Goal: Task Accomplishment & Management: Manage account settings

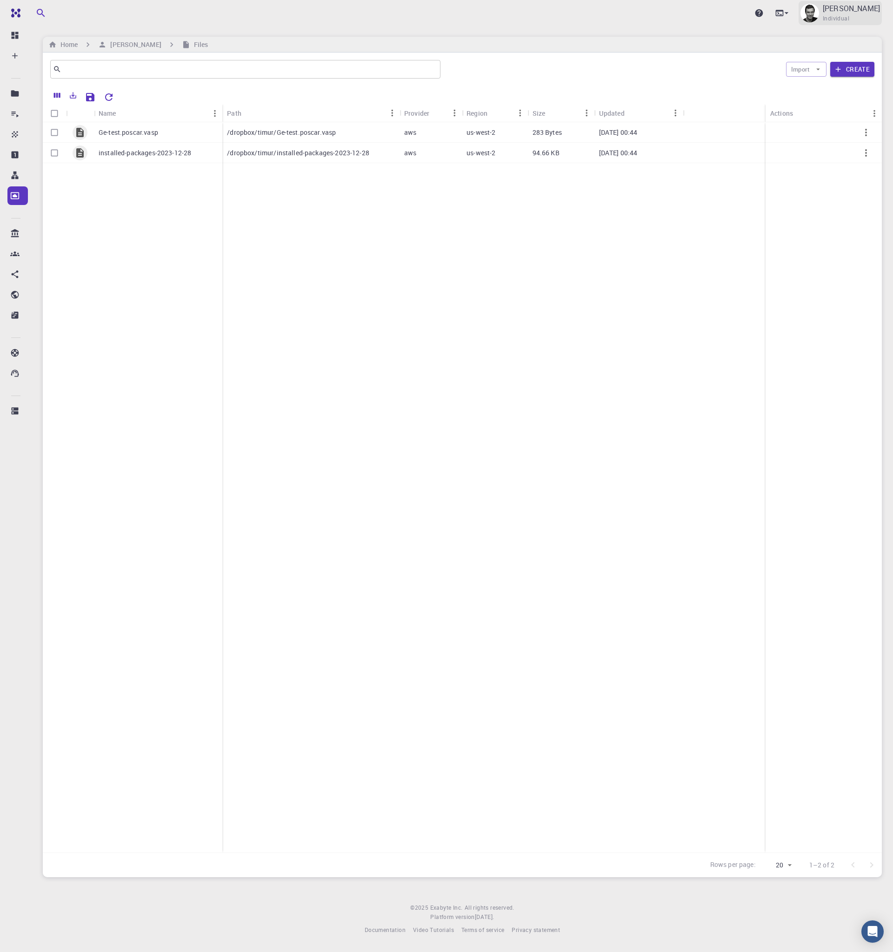
click at [841, 16] on span "Individual" at bounding box center [835, 18] width 26 height 9
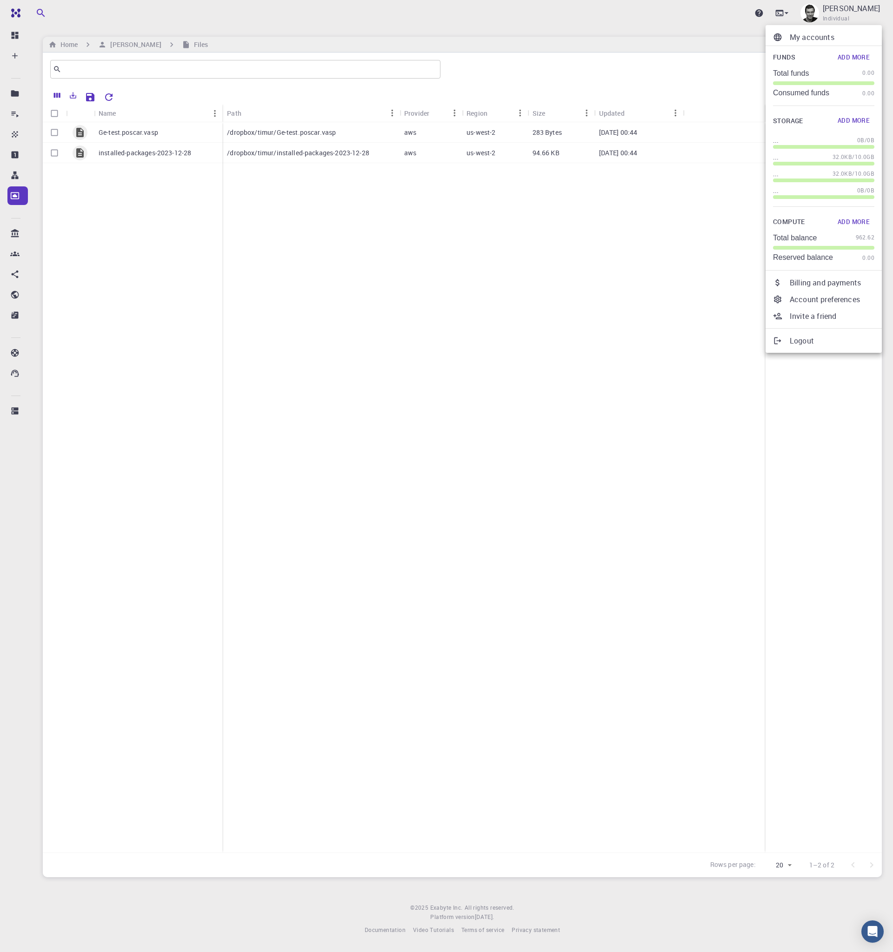
click at [809, 299] on p "Account preferences" at bounding box center [831, 299] width 85 height 11
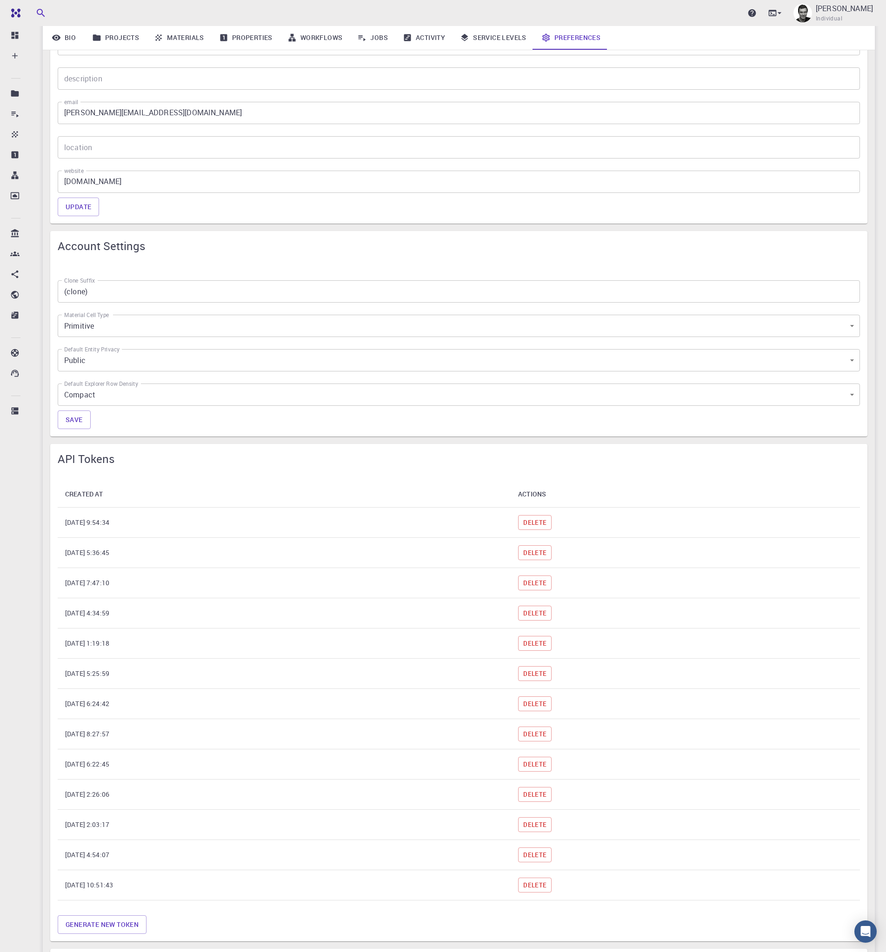
scroll to position [723, 0]
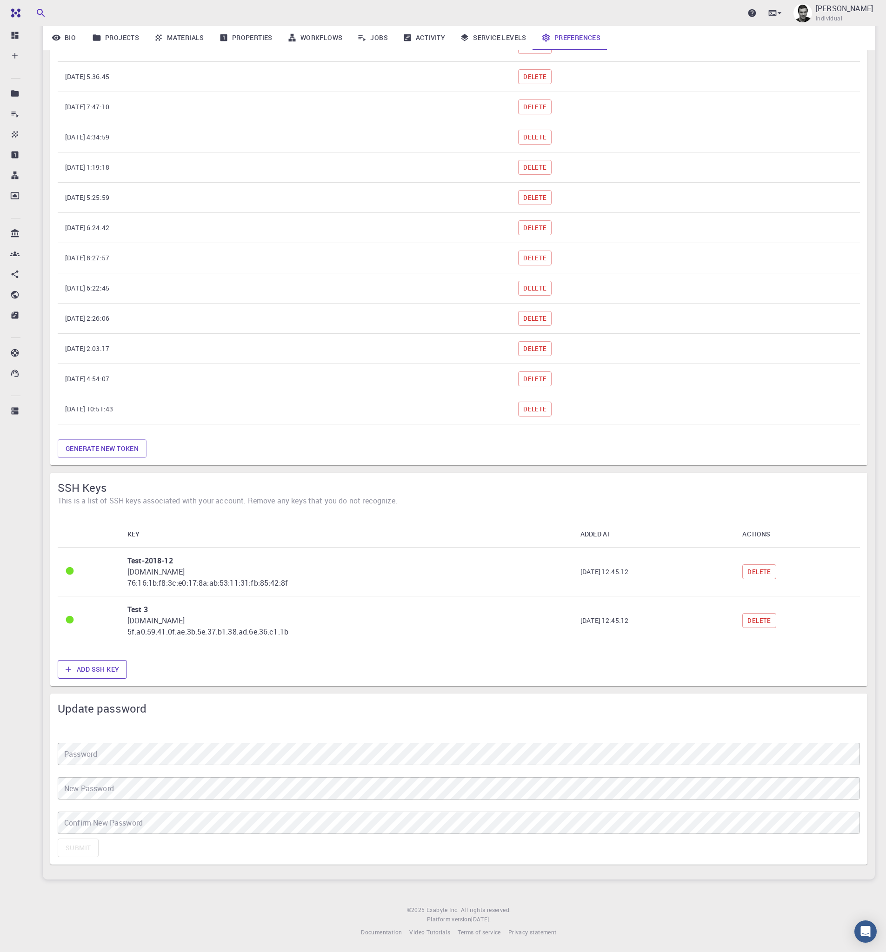
click at [92, 669] on button "Add SSH Key" at bounding box center [92, 669] width 69 height 19
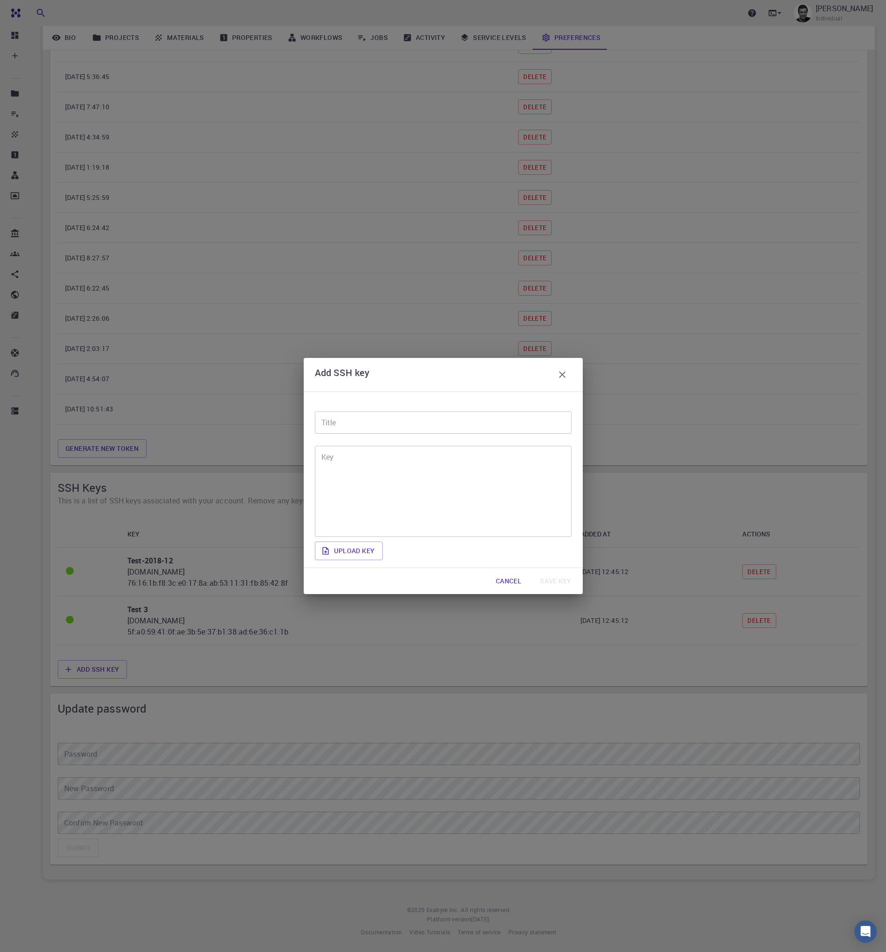
click at [440, 416] on input "Title" at bounding box center [443, 422] width 257 height 22
type input "Test key"
click at [433, 493] on textarea "Key" at bounding box center [443, 492] width 244 height 76
paste textarea "ssh-rsa AAAAB3NzaC1yc2EAAAADAQABAAABgQDWuCKa3oSVeRGtFUN2+KCzs13ALlZgqPB78bxxv3V…"
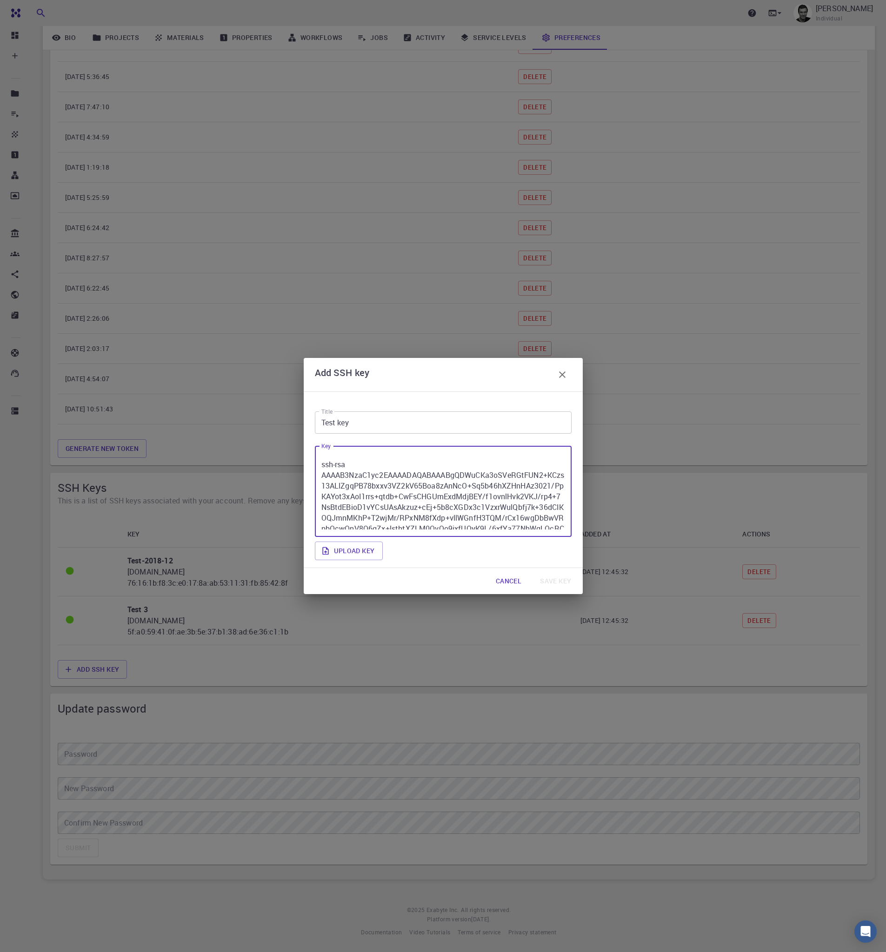
scroll to position [58, 0]
type textarea "ssh-rsa AAAAB3NzaC1yc2EAAAADAQABAAABgQDWuCKa3oSVeRGtFUN2+KCzs13ALlZgqPB78bxxv3V…"
click at [422, 420] on input "Test key" at bounding box center [443, 422] width 257 height 22
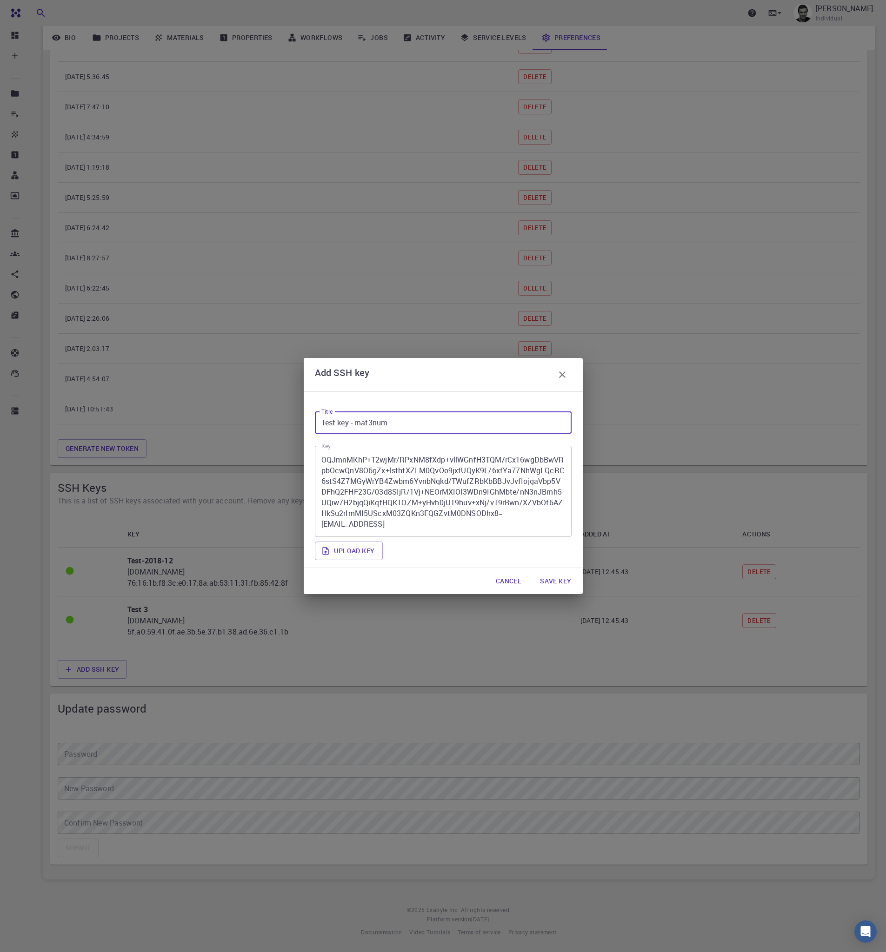
type input "Test key - mat3rium"
click at [549, 581] on button "Save key" at bounding box center [555, 581] width 46 height 19
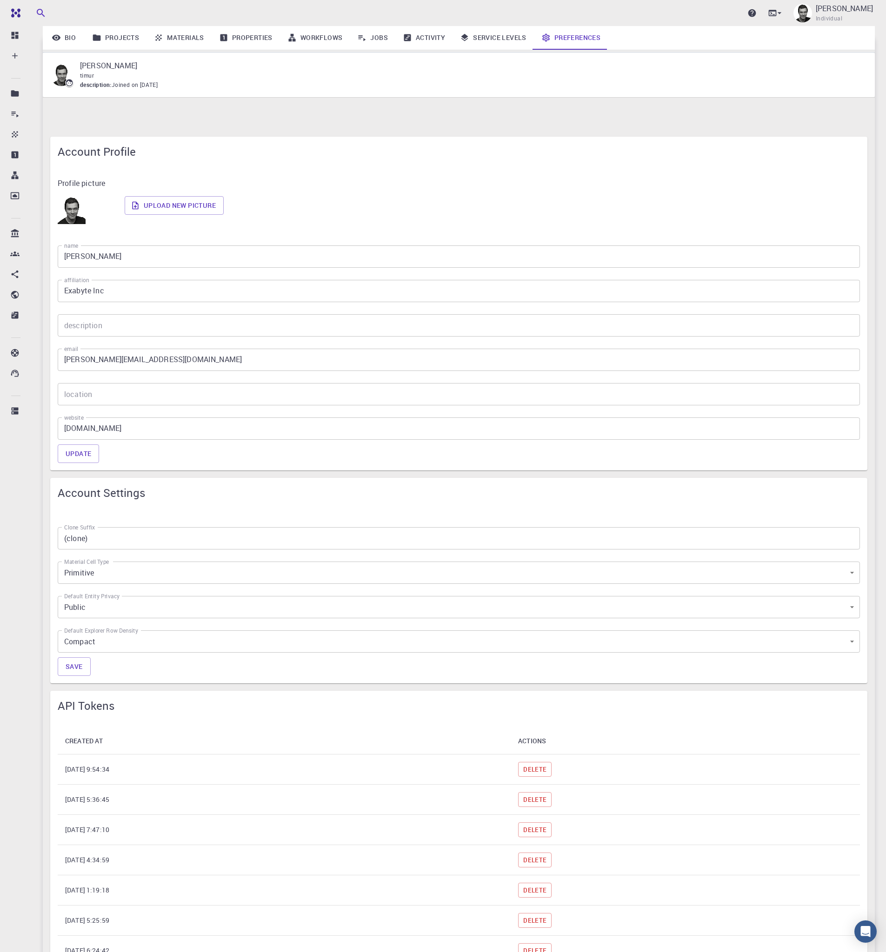
scroll to position [772, 0]
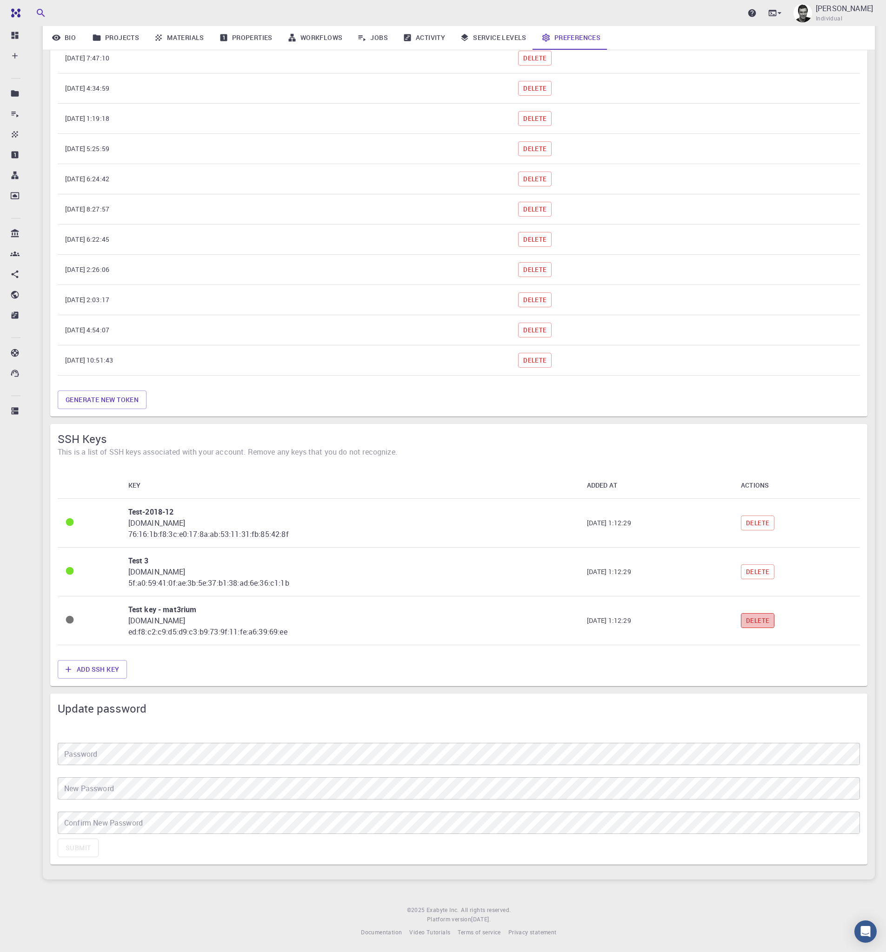
click at [774, 625] on button "Delete" at bounding box center [757, 620] width 33 height 15
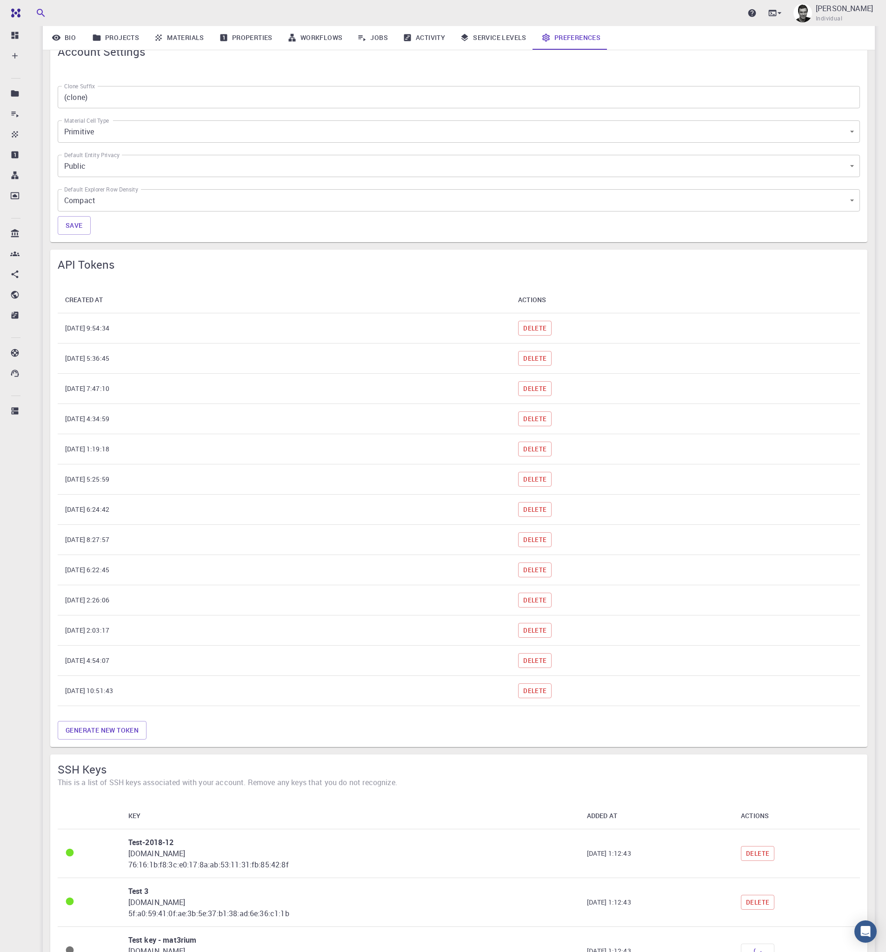
scroll to position [757, 0]
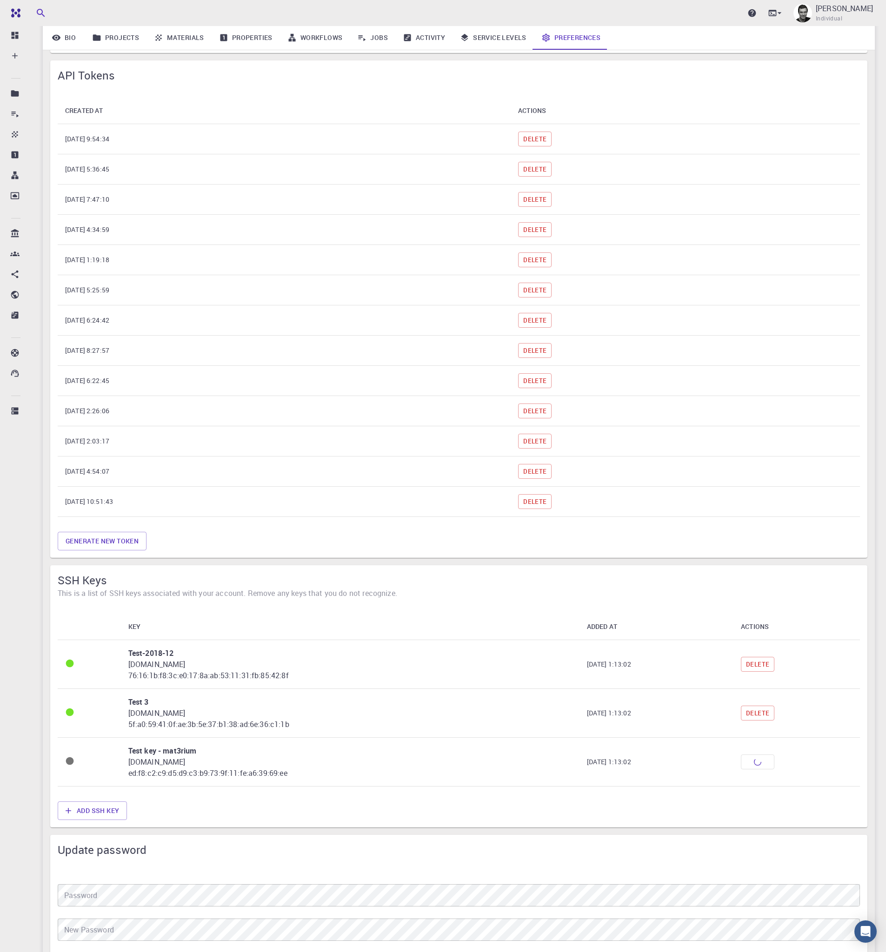
scroll to position [723, 0]
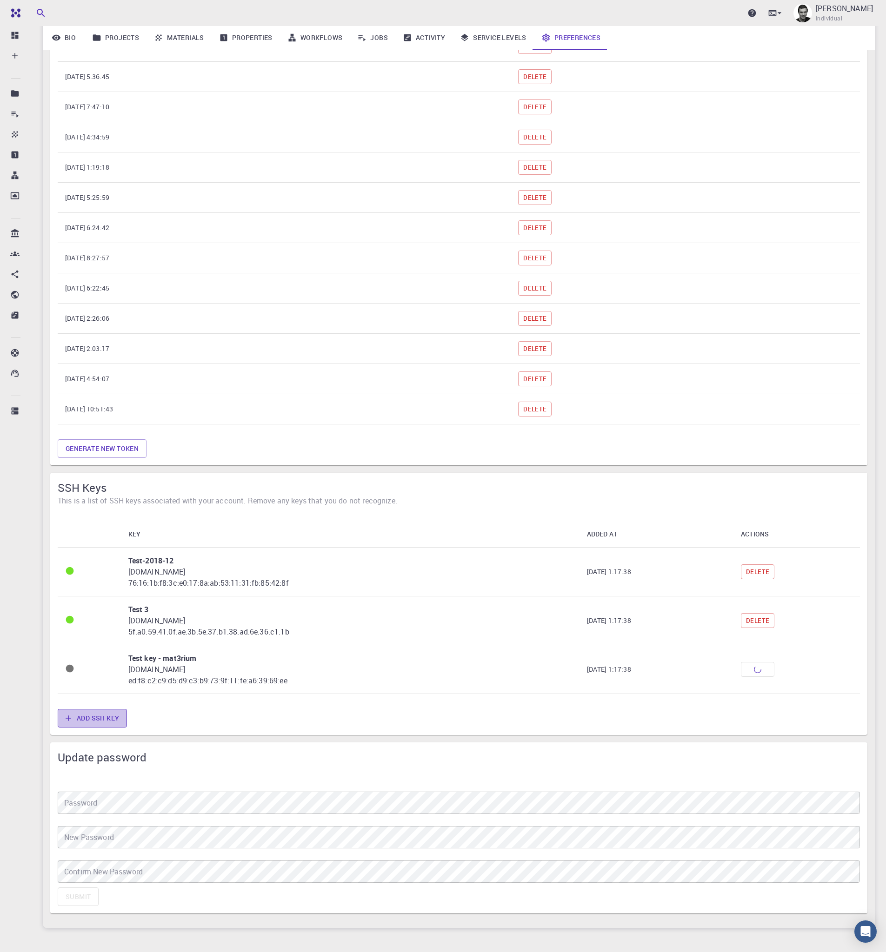
click at [104, 721] on button "Add SSH Key" at bounding box center [92, 718] width 69 height 19
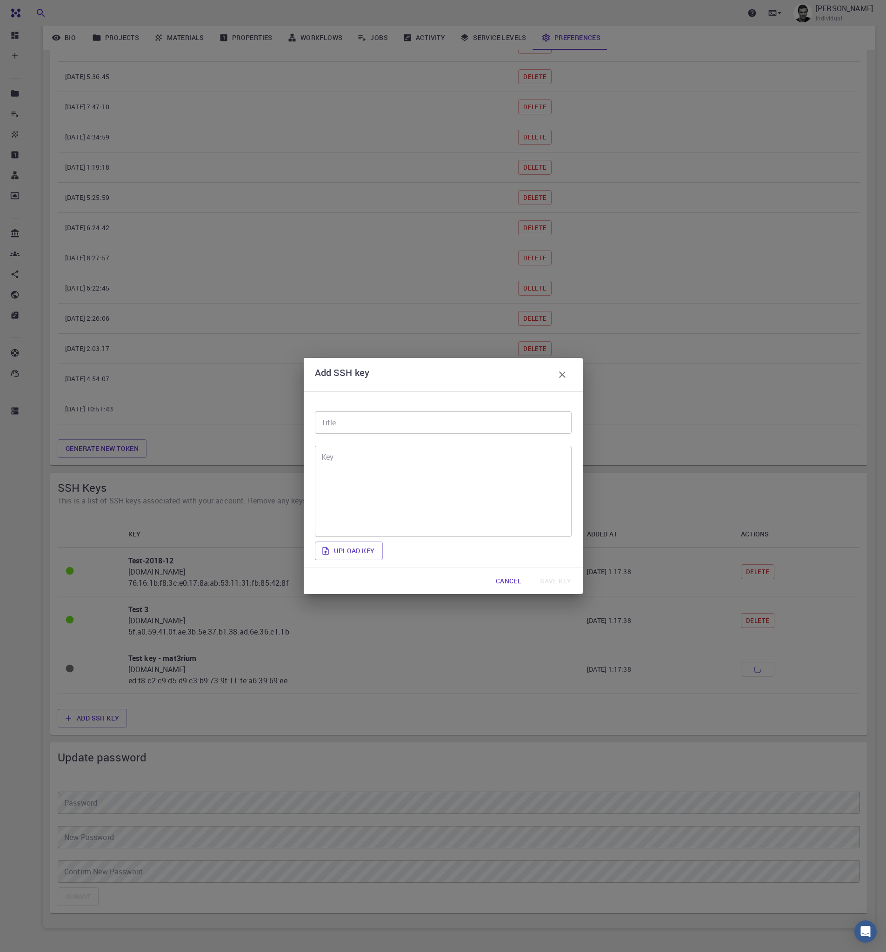
click at [470, 425] on input "Title" at bounding box center [443, 422] width 257 height 22
type input "Test key - mat3rium"
paste textarea "ssh-rsa AAAAB3NzaC1yc2EAAAADAQABAAABgQDWuCKa3oSVeRGtFUN2+KCzs13ALlZgqPB78bxxv3V…"
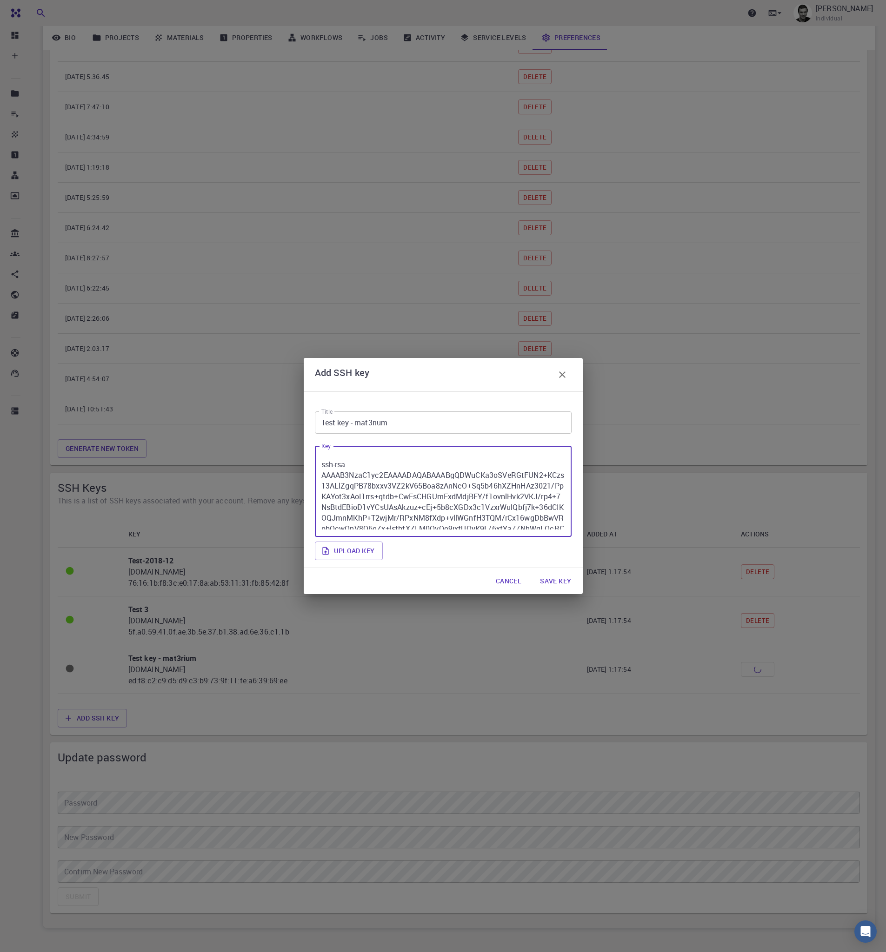
scroll to position [58, 0]
type textarea "ssh-rsa AAAAB3NzaC1yc2EAAAADAQABAAABgQDWuCKa3oSVeRGtFUN2+KCzs13ALlZgqPB78bxxv3V…"
click at [364, 546] on label "Upload key" at bounding box center [349, 551] width 68 height 19
click at [0, 0] on input "Upload key" at bounding box center [0, 0] width 0 height 0
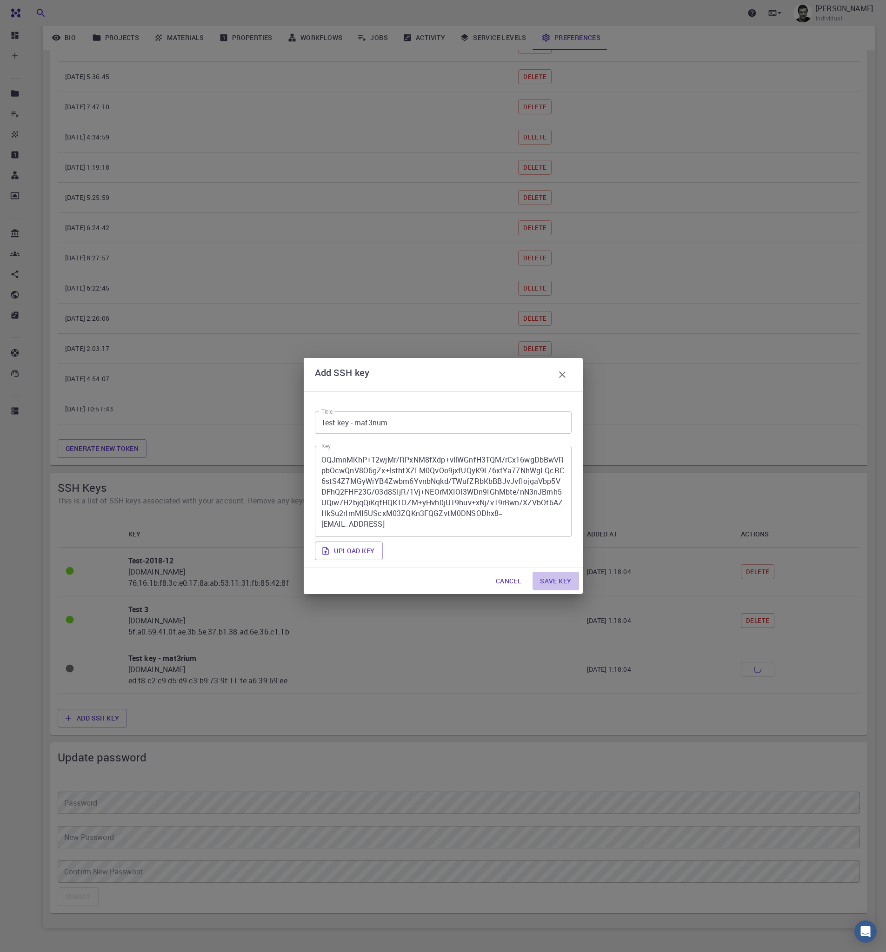
click at [541, 583] on button "Save key" at bounding box center [555, 581] width 46 height 19
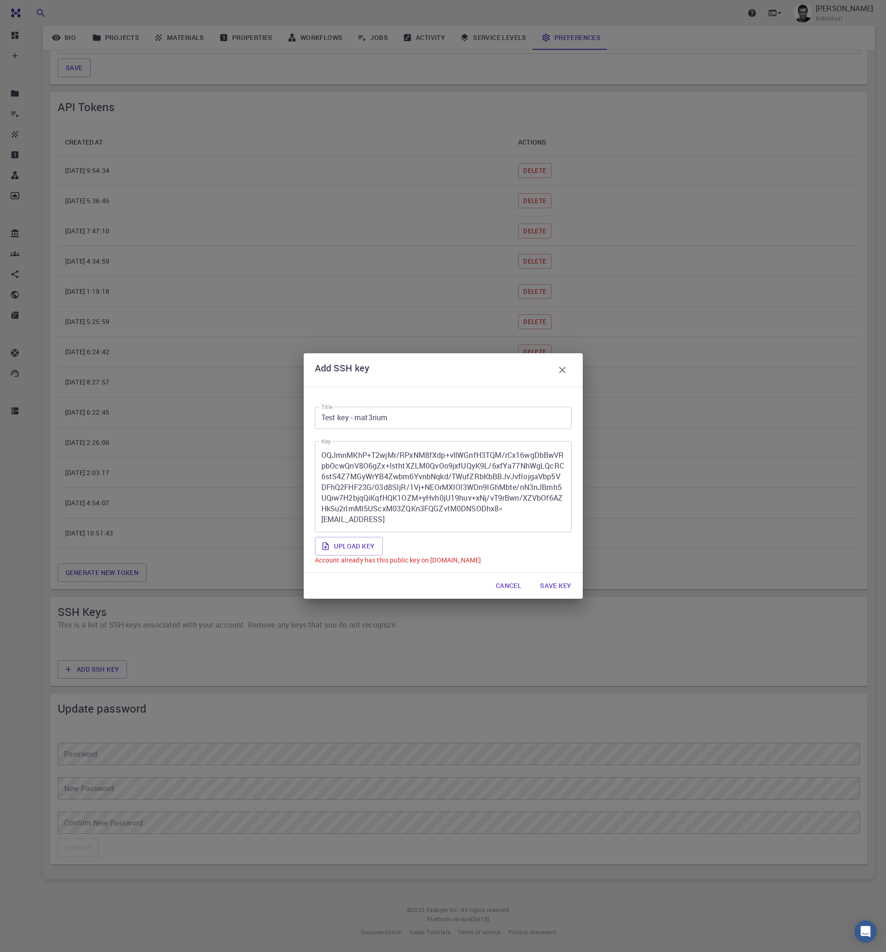
scroll to position [599, 0]
click at [538, 524] on textarea "ssh-rsa AAAAB3NzaC1yc2EAAAADAQABAAABgQDWuCKa3oSVeRGtFUN2+KCzs13ALlZgqPB78bxxv3V…" at bounding box center [443, 487] width 244 height 76
click at [563, 587] on button "Save key" at bounding box center [555, 585] width 46 height 19
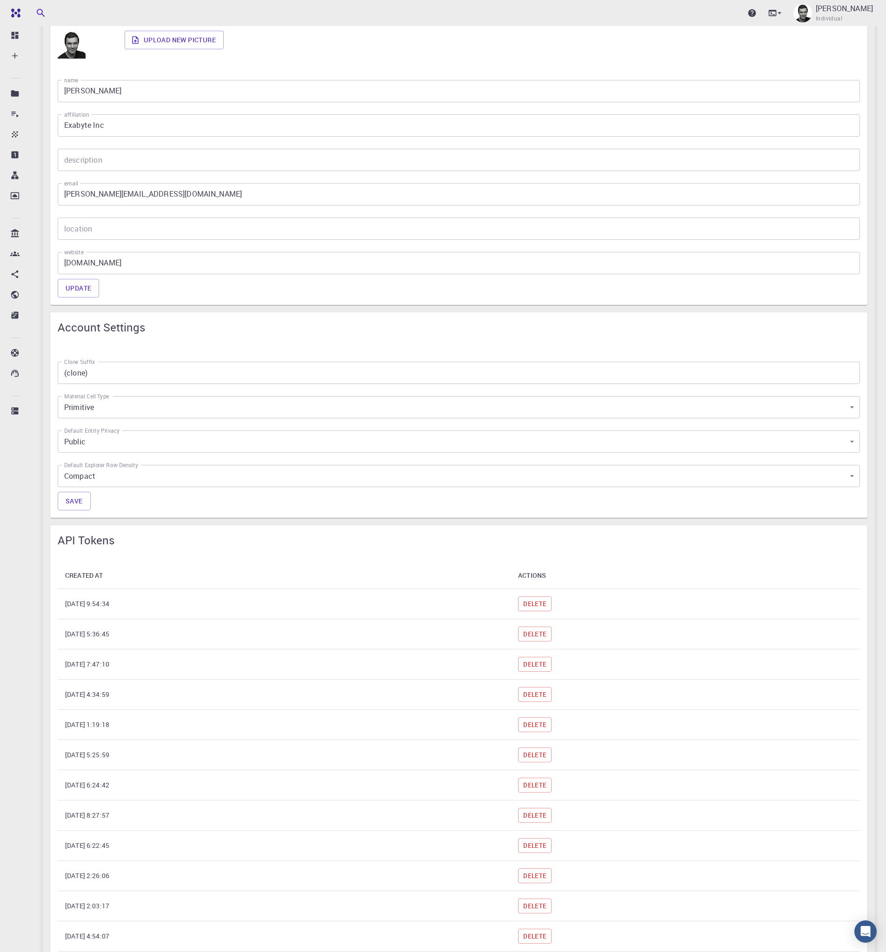
scroll to position [0, 0]
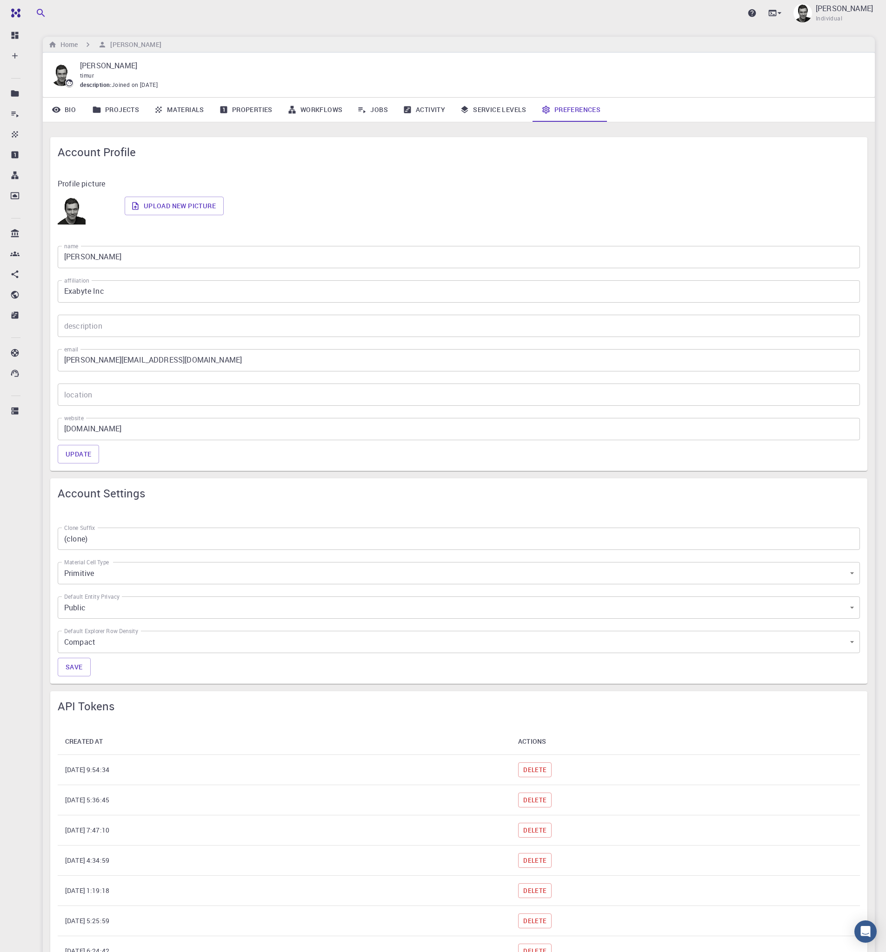
click at [496, 99] on link "Service Levels" at bounding box center [492, 110] width 81 height 24
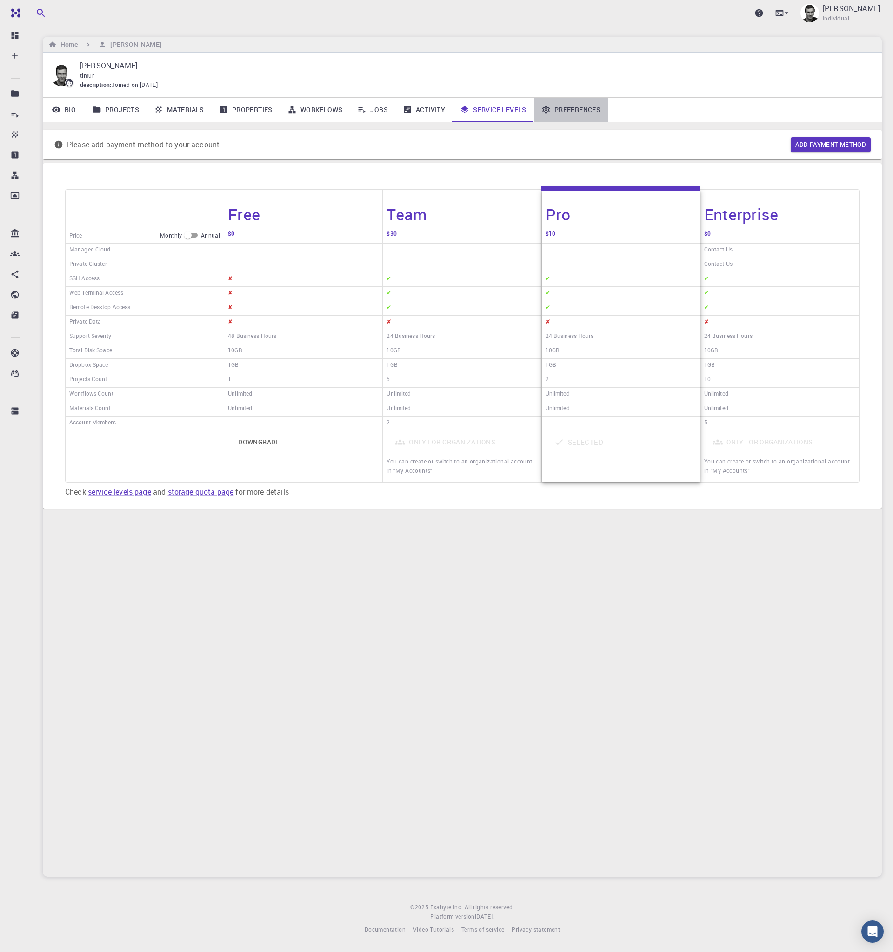
click at [576, 112] on link "Preferences" at bounding box center [571, 110] width 74 height 24
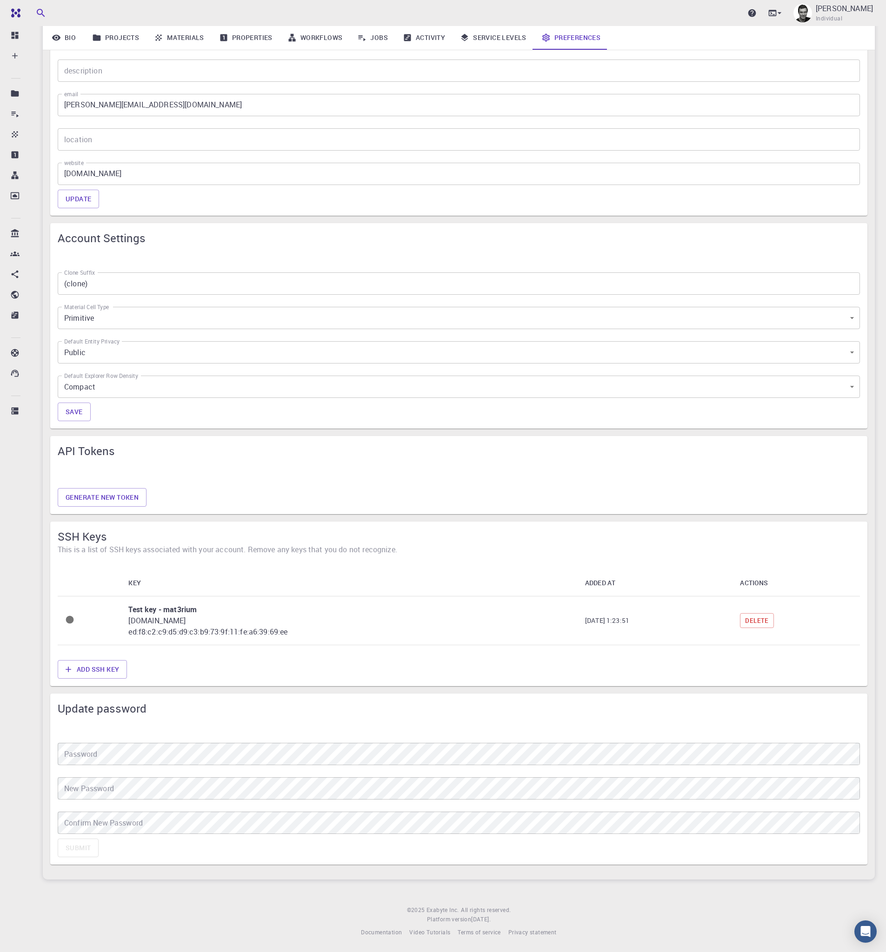
scroll to position [179, 0]
